Goal: Transaction & Acquisition: Obtain resource

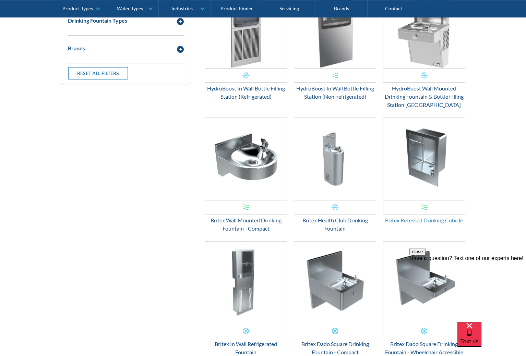
scroll to position [278, 0]
click at [410, 199] on img "Email Form 3" at bounding box center [424, 159] width 82 height 82
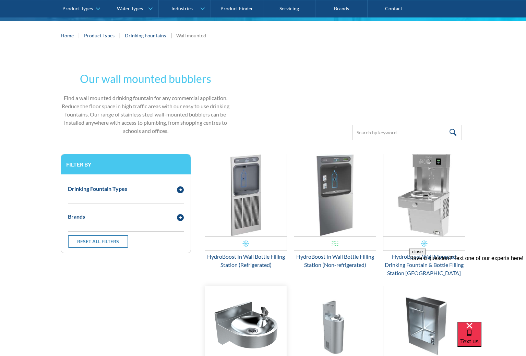
scroll to position [124, 0]
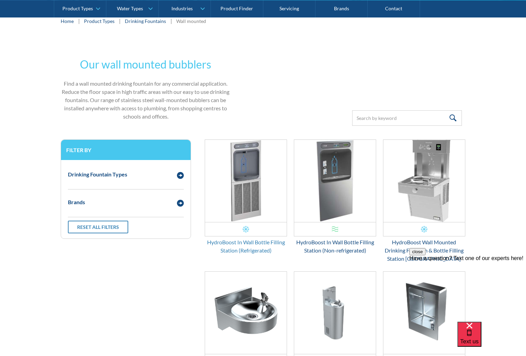
click at [247, 242] on div "HydroBoost In Wall Bottle Filling Station (Refrigerated)" at bounding box center [246, 246] width 82 height 16
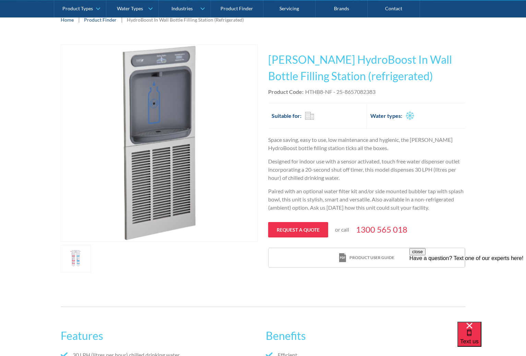
scroll to position [117, 0]
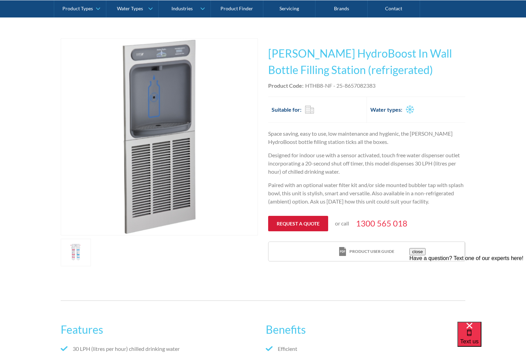
click at [297, 225] on link "Request a quote" at bounding box center [298, 223] width 60 height 15
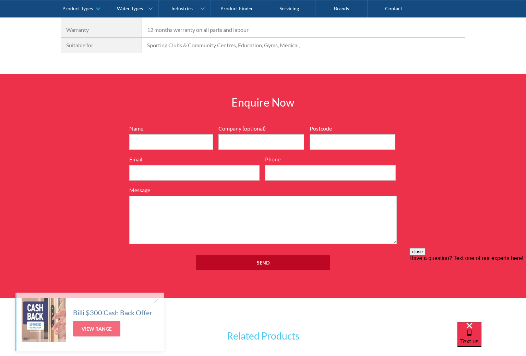
scroll to position [751, 0]
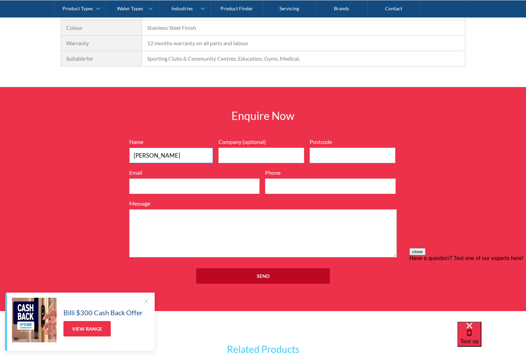
type input "James"
type input "Benham"
type input "457"
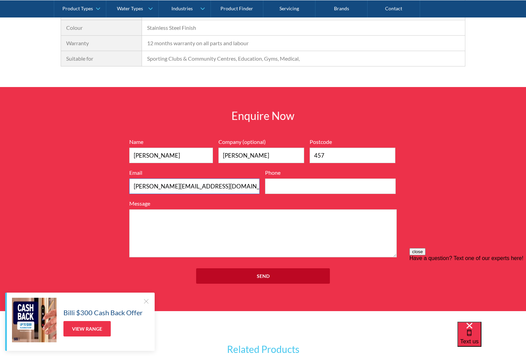
type input "james@cobiconstruction.com"
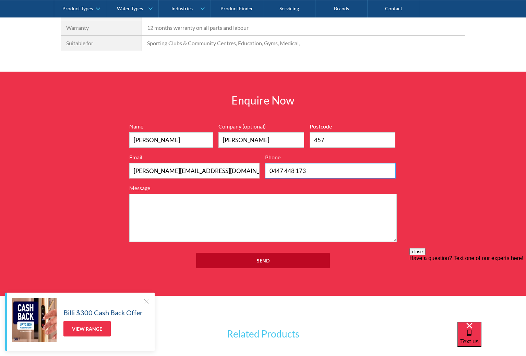
scroll to position [771, 0]
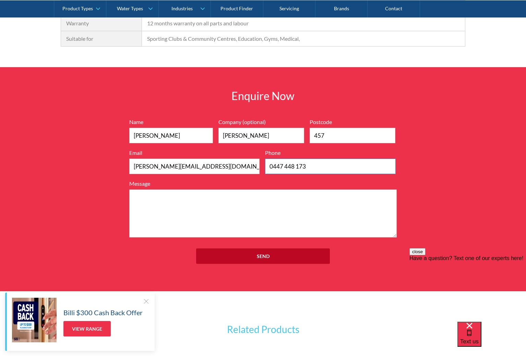
type input "0447 448 173"
click at [210, 204] on textarea "Message" at bounding box center [262, 213] width 267 height 48
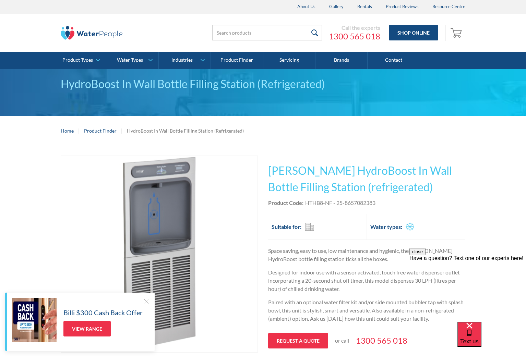
scroll to position [0, 0]
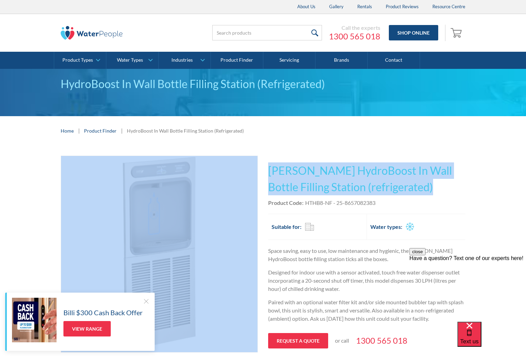
drag, startPoint x: 406, startPoint y: 187, endPoint x: 260, endPoint y: 166, distance: 147.5
click at [261, 166] on div "Play video Fits Most Brands Best Seller No items found. This tap design is incl…" at bounding box center [263, 270] width 404 height 228
copy div "Fits Most Brands Best Seller No items found. This tap design is included in our…"
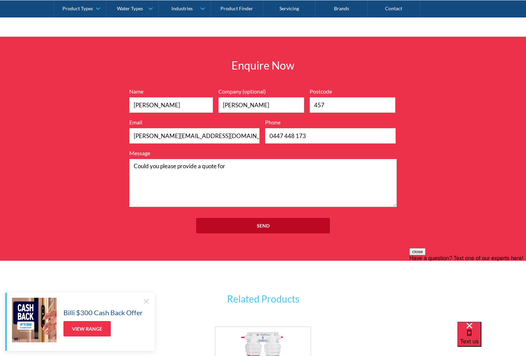
scroll to position [800, 0]
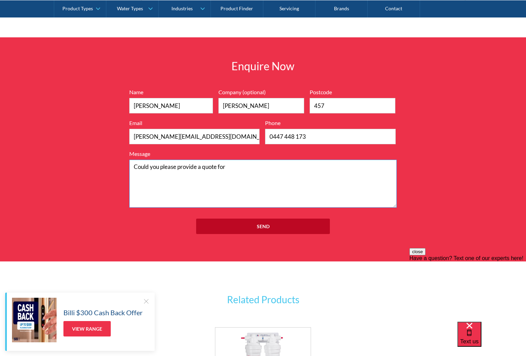
click at [297, 173] on textarea "Could you please provide a quote for" at bounding box center [262, 184] width 267 height 48
paste textarea "Halsey Taylor HydroBoost In Wall Bottle Filling Station (refrigerated)"
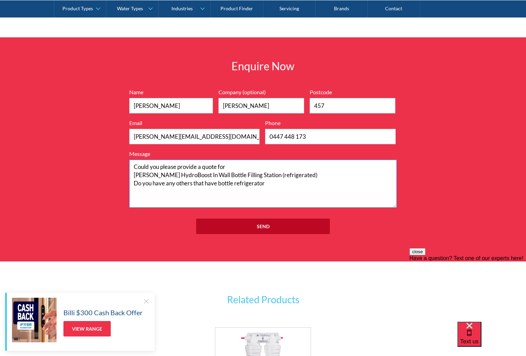
click at [254, 183] on textarea "Could you please provide a quote for Halsey Taylor HydroBoost In Wall Bottle Fi…" at bounding box center [262, 184] width 267 height 48
type textarea "Could you please provide a quote for Halsey Taylor HydroBoost In Wall Bottle Fi…"
click at [320, 104] on input "457" at bounding box center [352, 105] width 86 height 15
type input "4507"
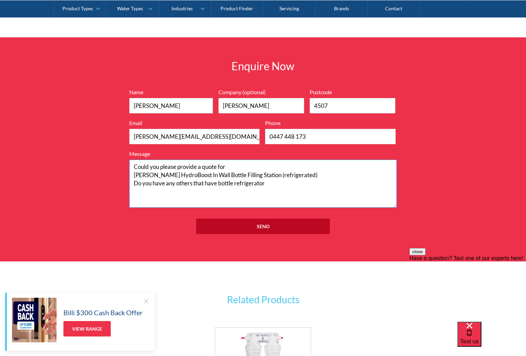
click at [279, 180] on textarea "Could you please provide a quote for Halsey Taylor HydroBoost In Wall Bottle Fi…" at bounding box center [262, 184] width 267 height 48
type textarea "Could you please provide a quote for Halsey Taylor HydroBoost In Wall Bottle Fi…"
click at [293, 230] on input "Send" at bounding box center [263, 226] width 134 height 15
